Goal: Navigation & Orientation: Find specific page/section

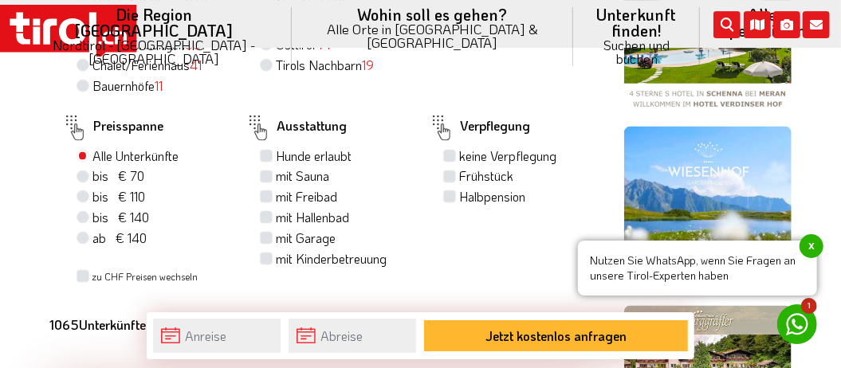
scroll to position [995, 0]
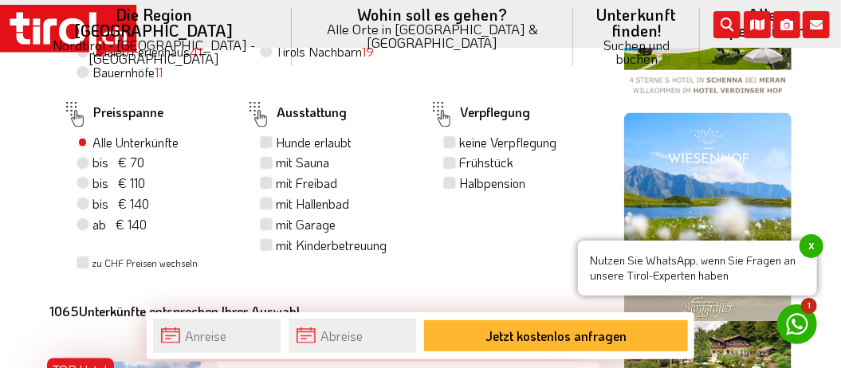
click at [93, 216] on label "ab € 140 ab CHF 131" at bounding box center [120, 225] width 54 height 18
click at [84, 219] on input "ab € 140 ab CHF 131" at bounding box center [85, 224] width 10 height 10
radio input "true"
click at [93, 216] on label "ab € 140 ab CHF 131" at bounding box center [120, 225] width 54 height 18
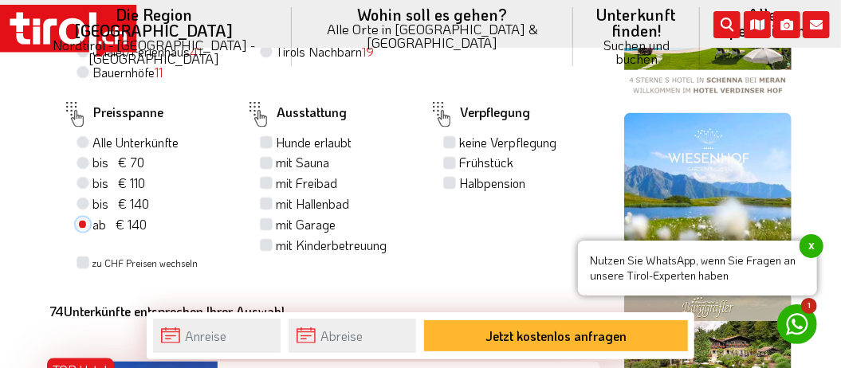
click at [85, 219] on input "ab € 140 ab CHF 131" at bounding box center [85, 224] width 10 height 10
click at [78, 215] on div "ab € 140 ab CHF 131" at bounding box center [149, 225] width 145 height 21
click at [77, 215] on div "ab € 140 ab CHF 131" at bounding box center [149, 225] width 145 height 21
click at [80, 215] on div "ab € 140 ab CHF 131" at bounding box center [149, 225] width 145 height 21
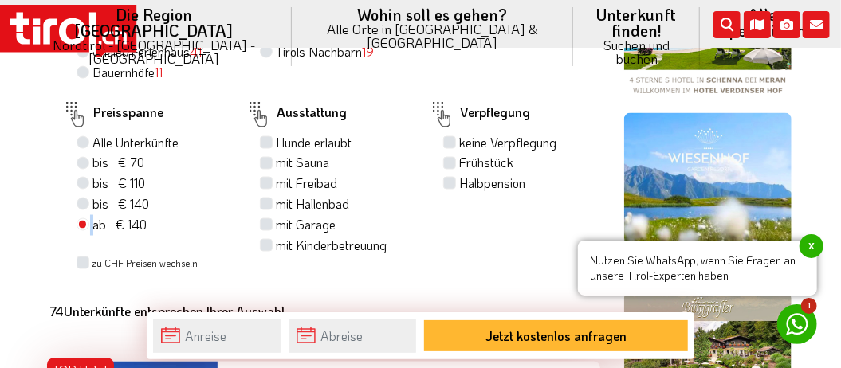
click at [93, 216] on label "ab € 140 ab CHF 131" at bounding box center [120, 225] width 54 height 18
click at [80, 219] on input "ab € 140 ab CHF 131" at bounding box center [85, 224] width 10 height 10
drag, startPoint x: 80, startPoint y: 188, endPoint x: 100, endPoint y: 191, distance: 20.1
click at [93, 216] on label "ab € 140 ab CHF 131" at bounding box center [120, 225] width 54 height 18
click at [81, 219] on input "ab € 140 ab CHF 131" at bounding box center [85, 224] width 10 height 10
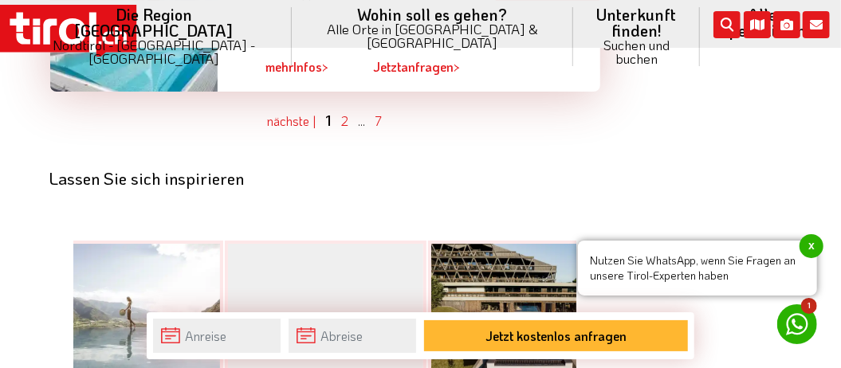
scroll to position [4974, 0]
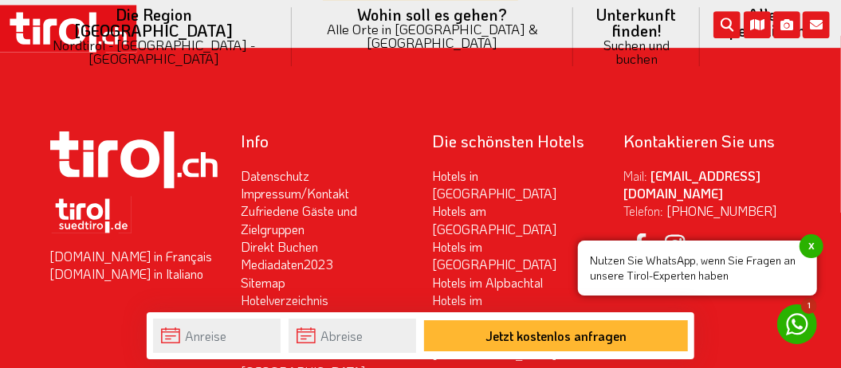
scroll to position [5896, 0]
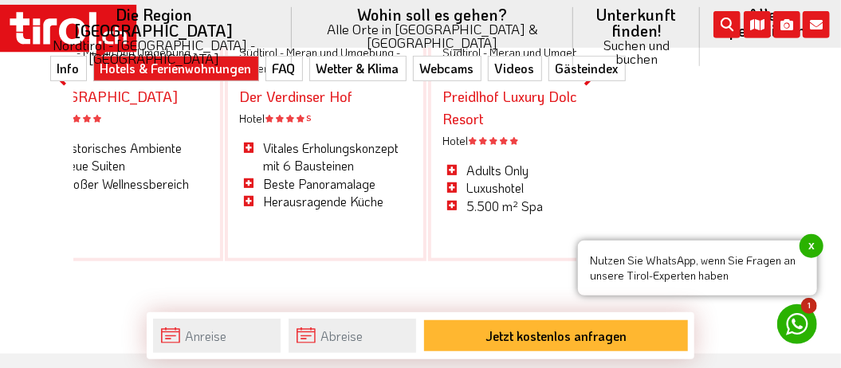
scroll to position [5555, 0]
